Goal: Information Seeking & Learning: Learn about a topic

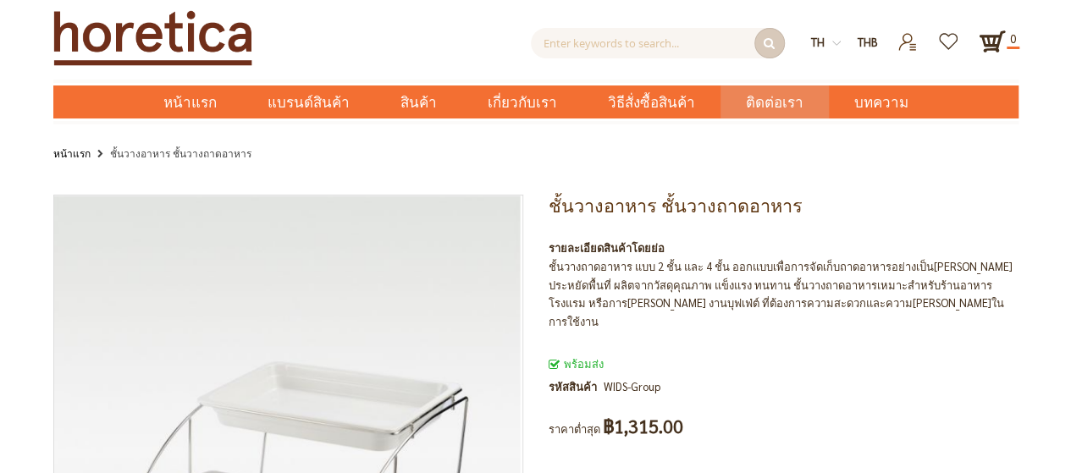
click at [760, 102] on span "ติดต่อเรา" at bounding box center [775, 103] width 58 height 35
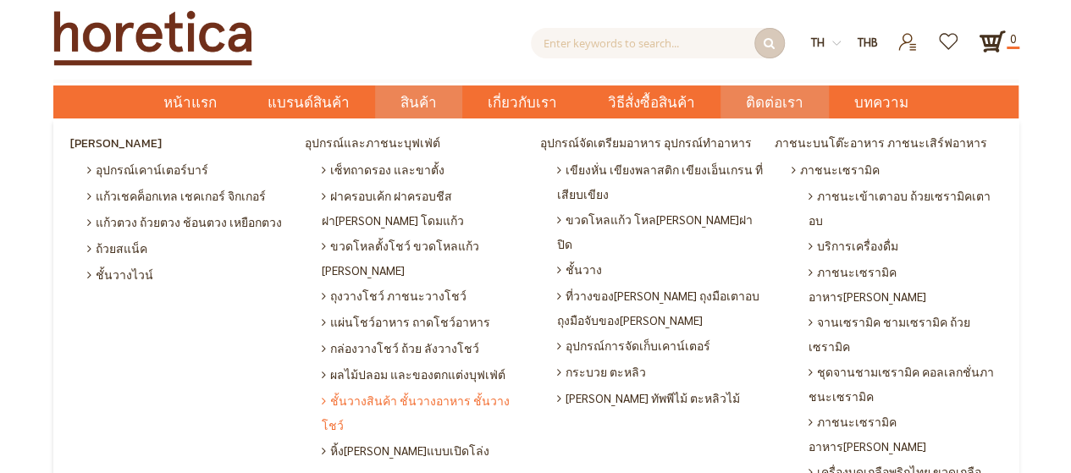
click at [417, 388] on span "ชั้นวางสินค้า ชั้นวางอาหาร ชั้นวางโชว์" at bounding box center [427, 413] width 210 height 50
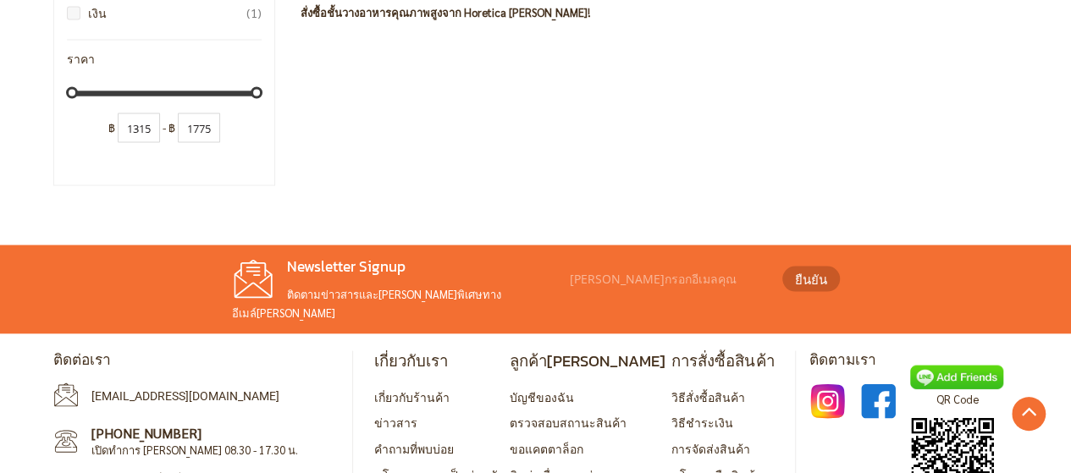
scroll to position [1650, 0]
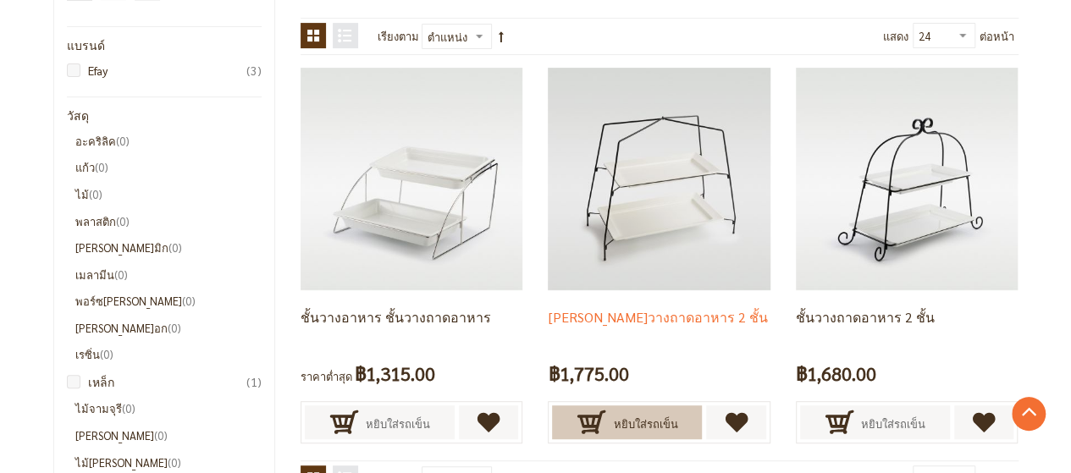
scroll to position [339, 0]
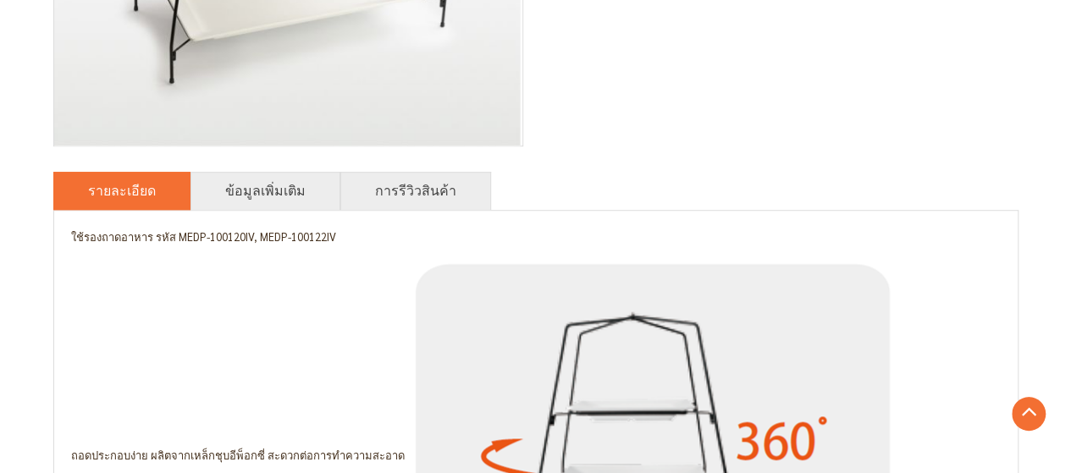
scroll to position [319, 0]
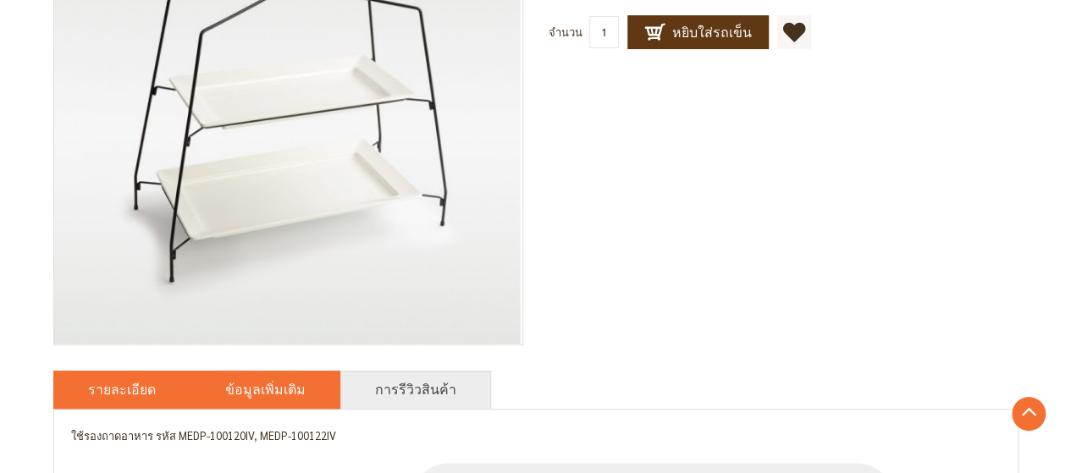
click at [243, 385] on link "ข้อมูลเพิ่มเติม" at bounding box center [265, 389] width 80 height 20
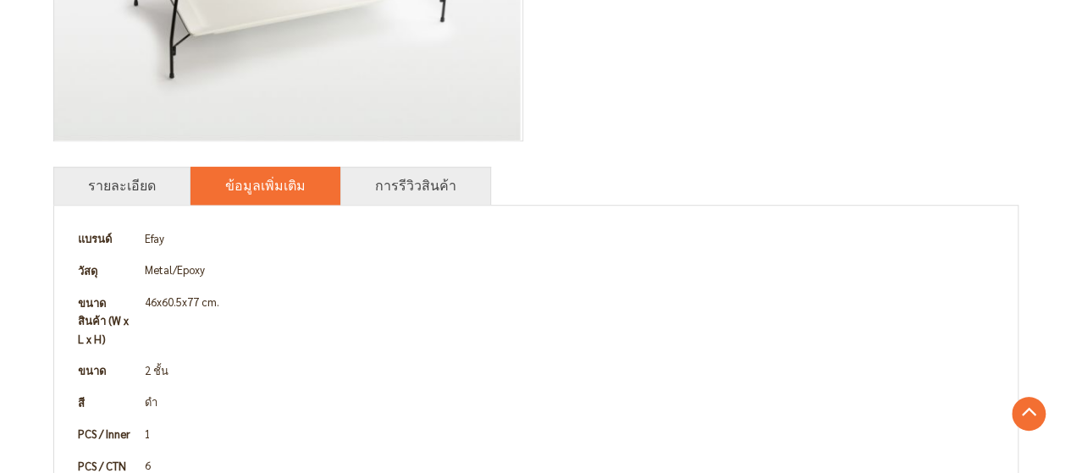
scroll to position [489, 0]
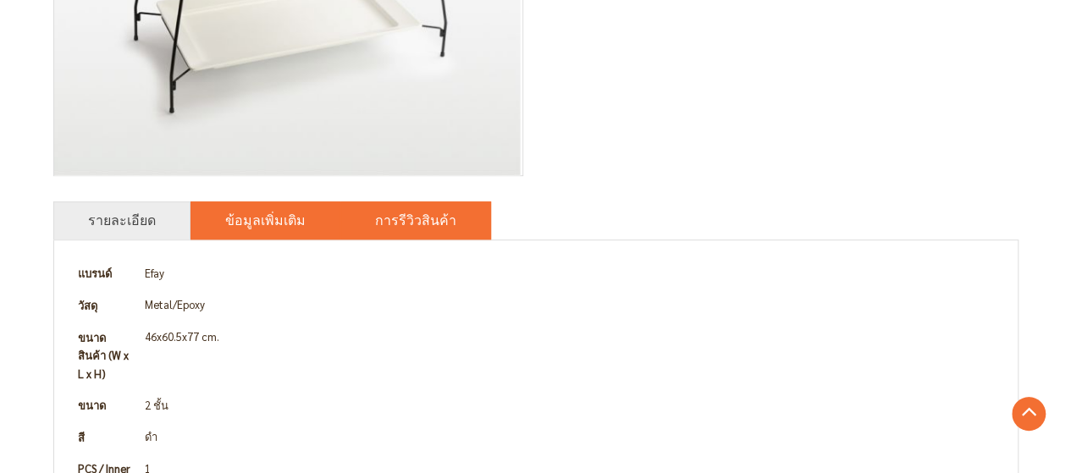
click at [403, 226] on link "การรีวิวสินค้า" at bounding box center [415, 220] width 81 height 20
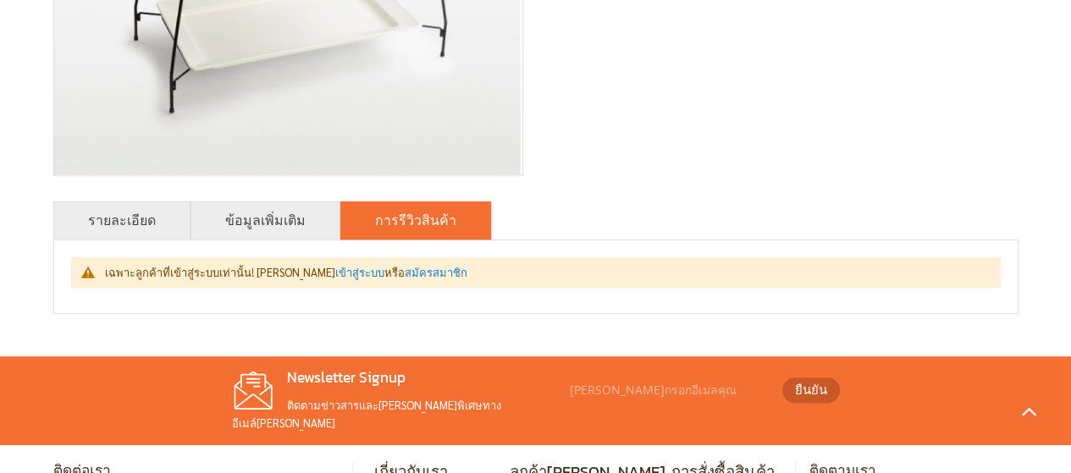
scroll to position [658, 0]
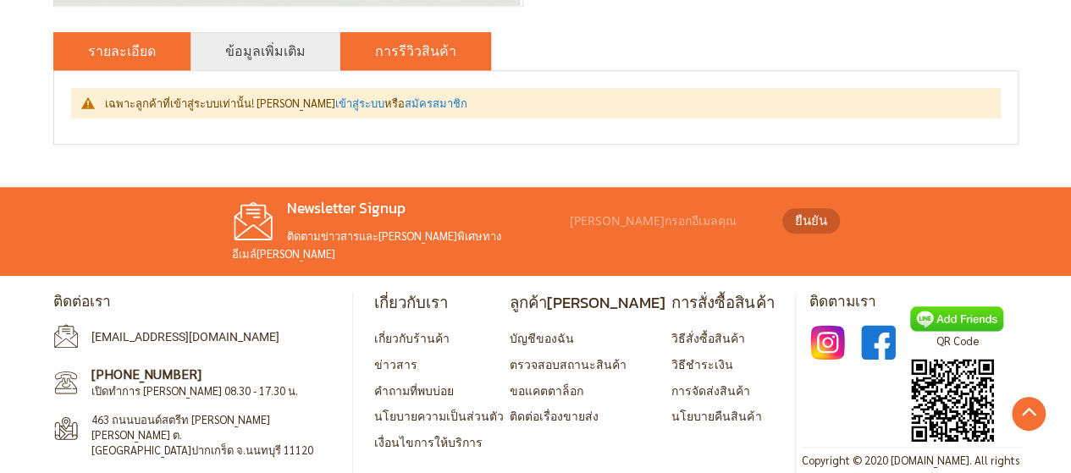
click at [118, 45] on link "รายละเอียด" at bounding box center [122, 51] width 68 height 20
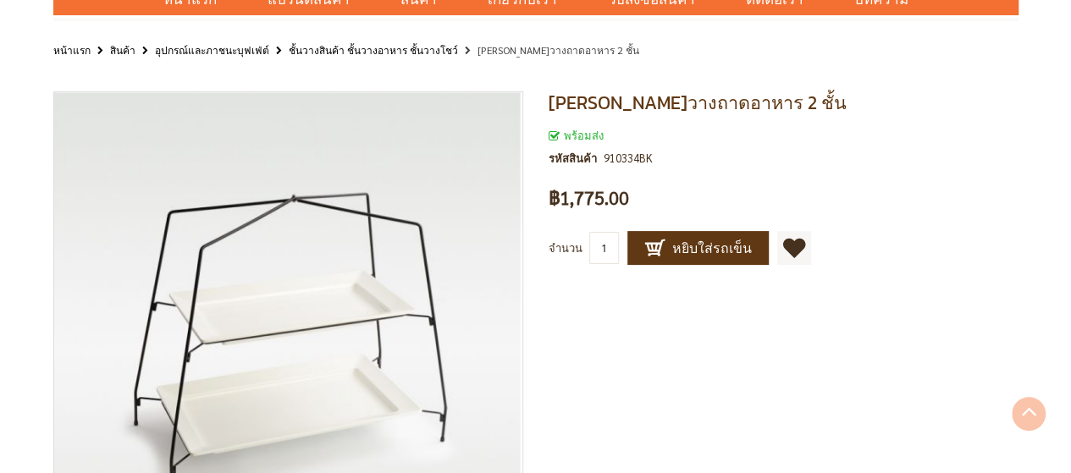
scroll to position [0, 0]
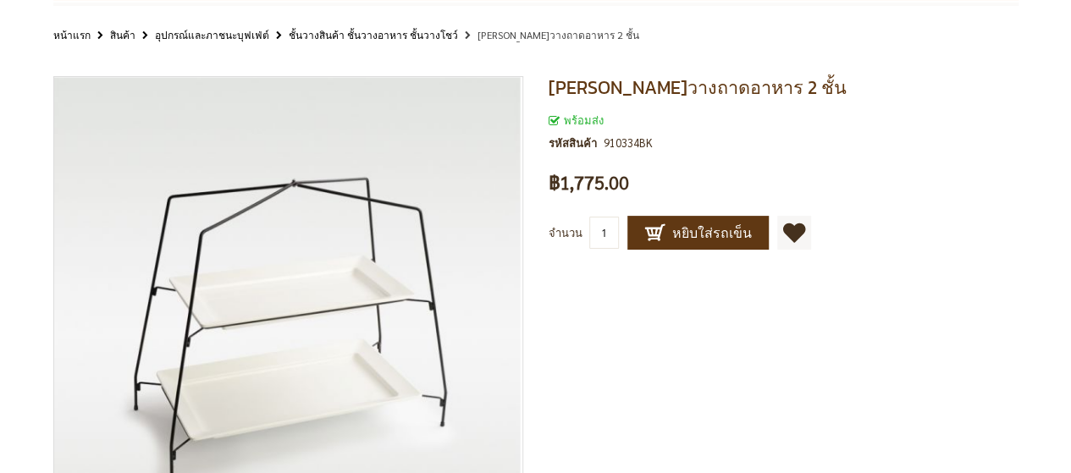
scroll to position [85, 0]
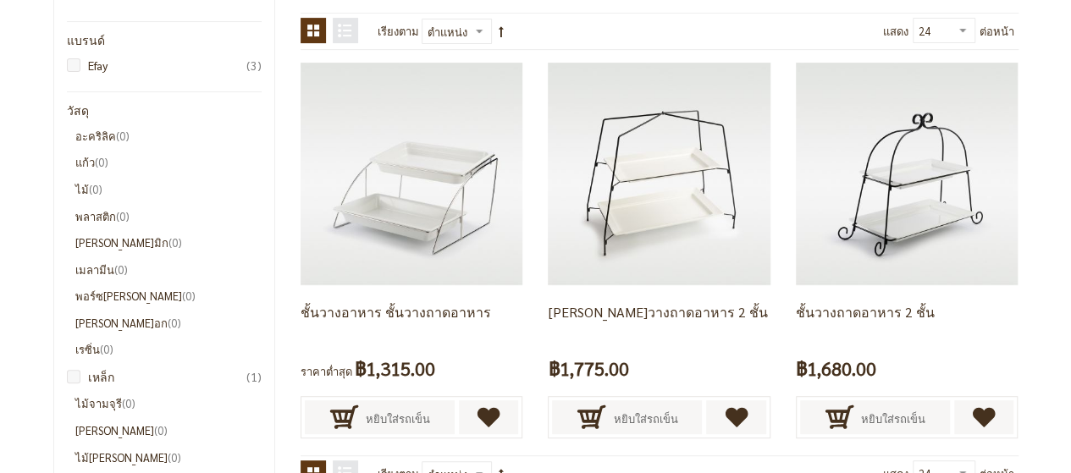
scroll to position [339, 0]
